Goal: Transaction & Acquisition: Book appointment/travel/reservation

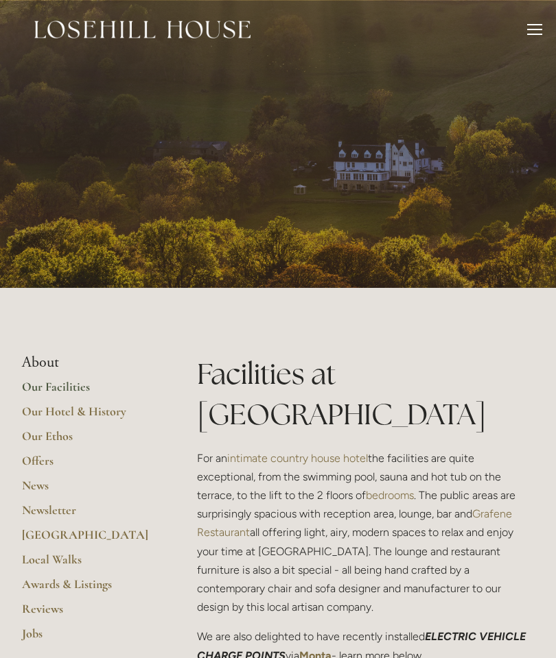
click at [532, 25] on div at bounding box center [534, 31] width 15 height 15
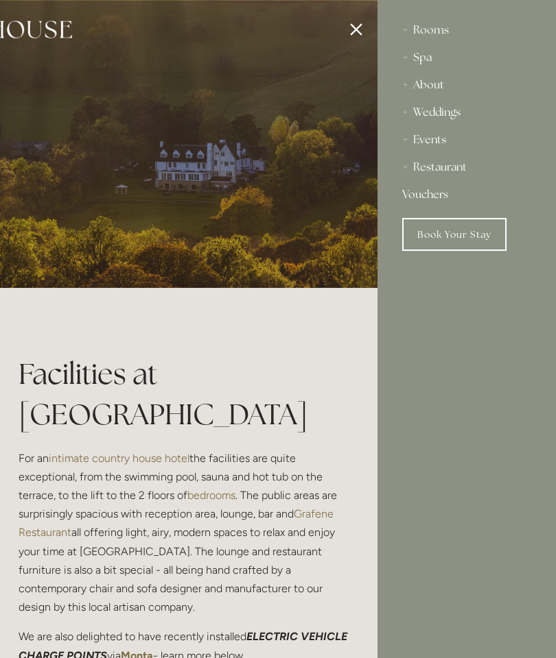
click at [423, 34] on div "Rooms" at bounding box center [466, 29] width 129 height 27
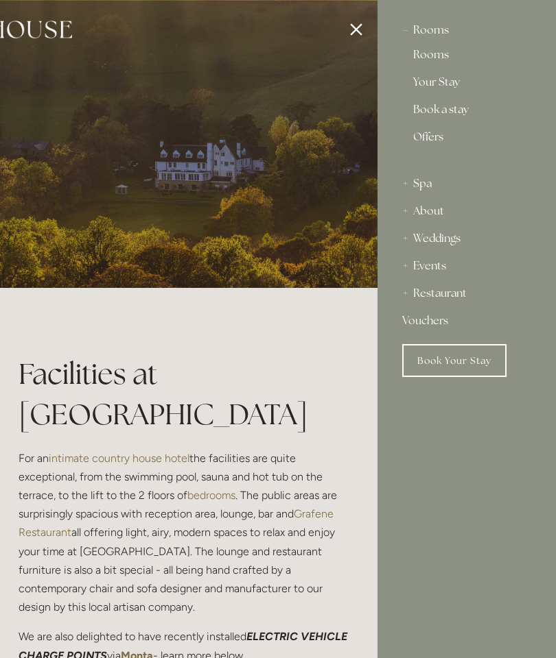
click at [424, 139] on link "Offers" at bounding box center [466, 143] width 107 height 22
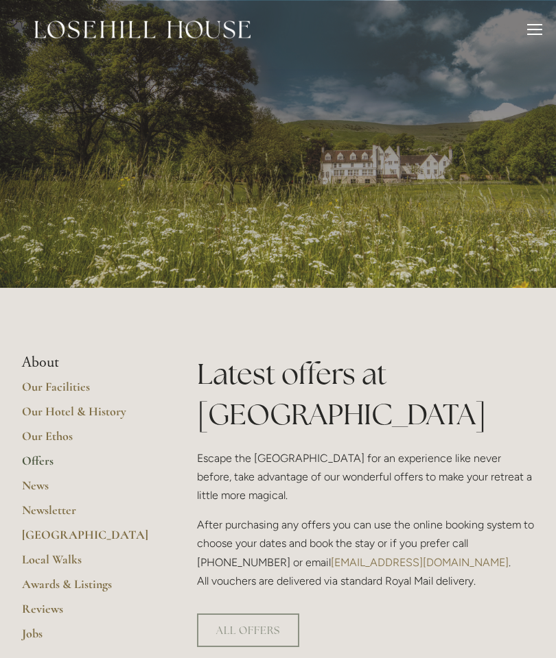
click at [530, 25] on div at bounding box center [534, 24] width 15 height 1
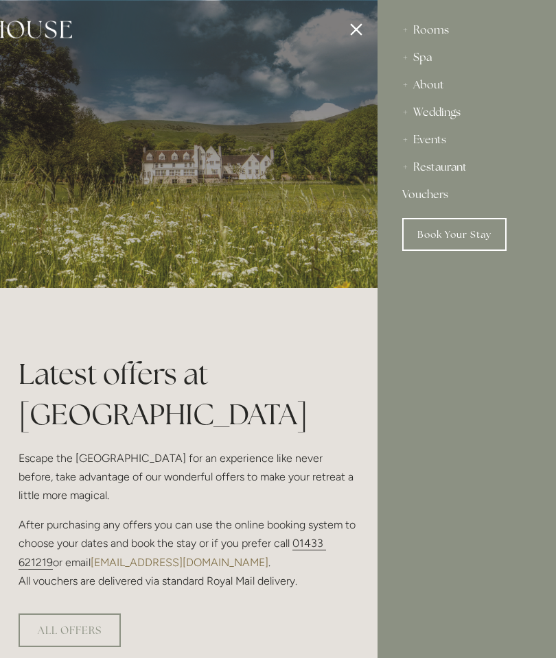
click at [413, 25] on div "Rooms" at bounding box center [466, 29] width 129 height 27
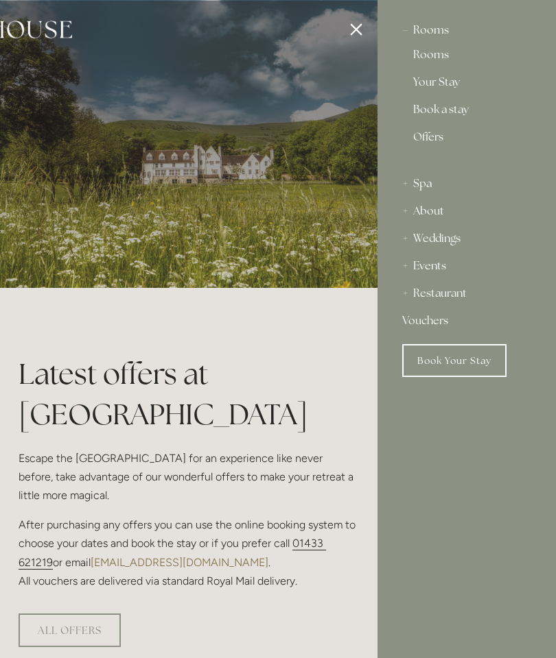
click at [444, 110] on link "Book a stay" at bounding box center [466, 112] width 107 height 16
